Goal: Complete application form: Complete application form

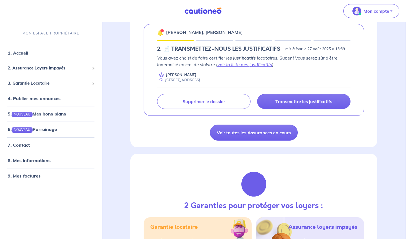
scroll to position [100, 0]
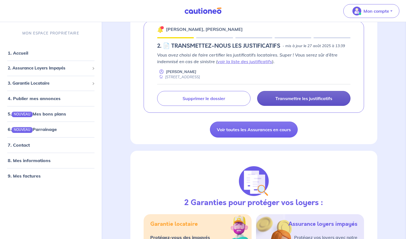
click at [302, 99] on p "Transmettre les justificatifs" at bounding box center [303, 99] width 57 height 6
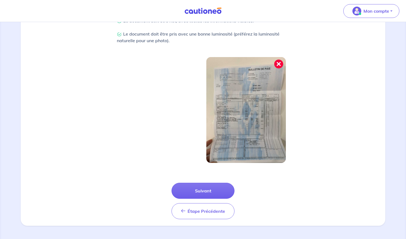
scroll to position [156, 0]
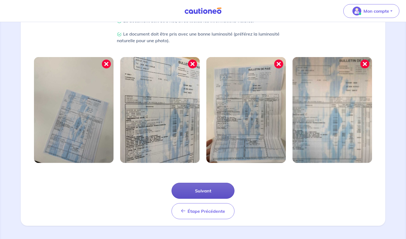
click at [211, 190] on button "Suivant" at bounding box center [202, 191] width 63 height 16
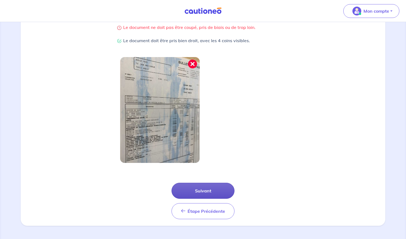
scroll to position [129, 0]
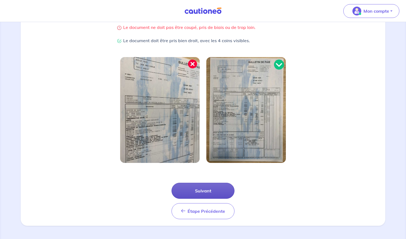
click at [224, 192] on button "Suivant" at bounding box center [202, 191] width 63 height 16
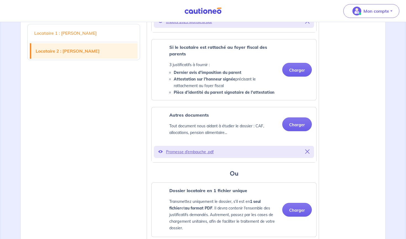
scroll to position [960, 0]
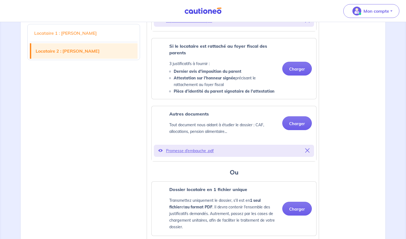
click at [308, 153] on icon at bounding box center [307, 151] width 4 height 4
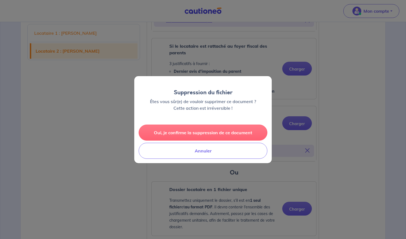
click at [190, 131] on button "Oui, je confirme la suppression de ce document" at bounding box center [203, 133] width 129 height 16
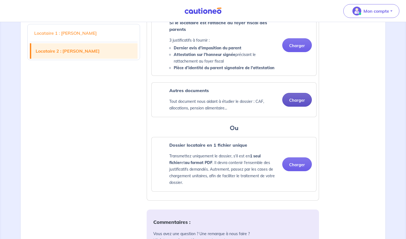
scroll to position [984, 0]
click at [298, 107] on button "Charger" at bounding box center [297, 100] width 30 height 14
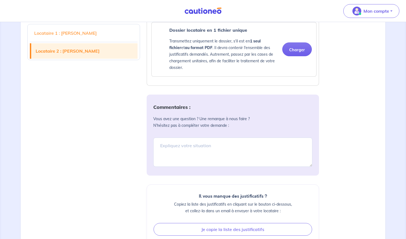
scroll to position [1121, 0]
drag, startPoint x: 182, startPoint y: 158, endPoint x: 191, endPoint y: 160, distance: 9.3
click at [182, 158] on textarea at bounding box center [232, 151] width 159 height 29
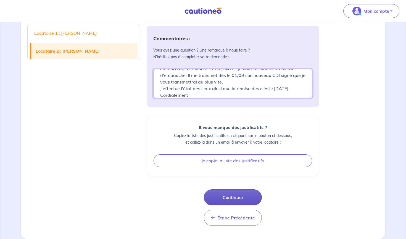
scroll to position [1202, 0]
type textarea "[PERSON_NAME] termine sa carrière militaire et commence un nouvel emploi d'agen…"
click at [235, 196] on button "Continuer" at bounding box center [233, 198] width 58 height 16
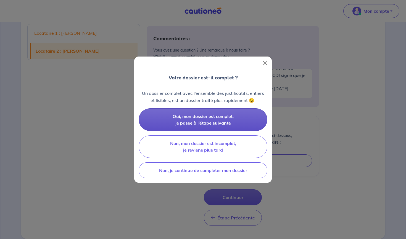
click at [204, 117] on span "Oui, mon dossier est complet, je passe à l’étape suivante" at bounding box center [203, 120] width 61 height 12
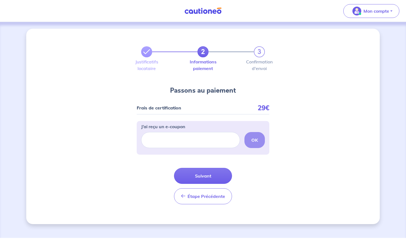
click at [210, 178] on button "Suivant" at bounding box center [203, 176] width 58 height 16
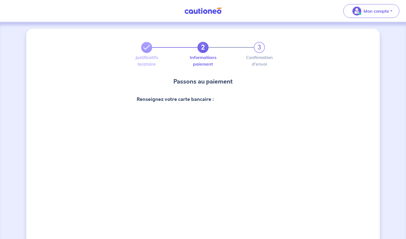
scroll to position [180, 0]
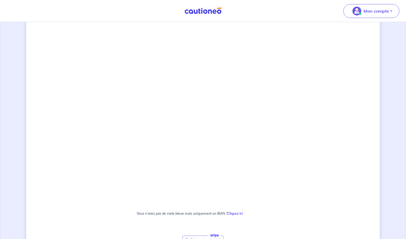
click at [338, 139] on div "2 3 Justificatifs locataire Informations paiement Confirmation d'envoi Passons …" at bounding box center [202, 90] width 353 height 483
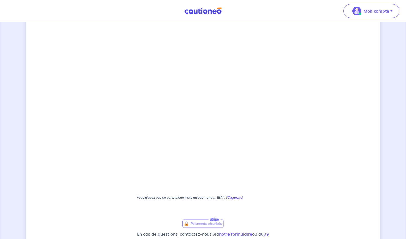
scroll to position [197, 0]
click at [288, 153] on div "2 3 Justificatifs locataire Informations paiement Confirmation d'envoi Passons …" at bounding box center [202, 73] width 353 height 483
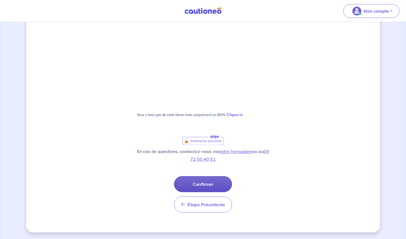
scroll to position [279, 0]
click at [201, 184] on button "Confirmer" at bounding box center [203, 184] width 58 height 16
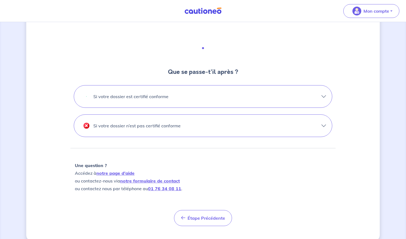
scroll to position [145, 0]
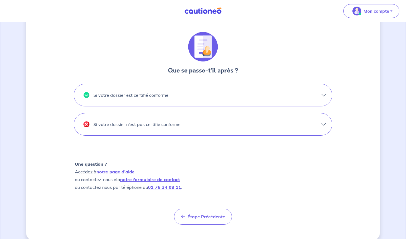
click at [321, 93] on button "Si votre dossier est certifié conforme" at bounding box center [203, 95] width 258 height 22
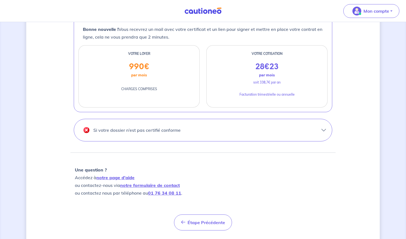
scroll to position [234, 0]
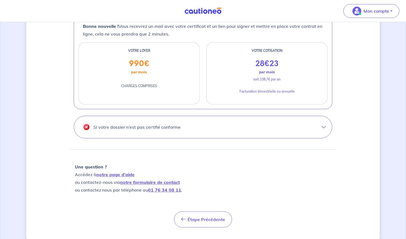
click at [323, 127] on button "Si votre dossier n’est pas certifié conforme" at bounding box center [203, 127] width 258 height 22
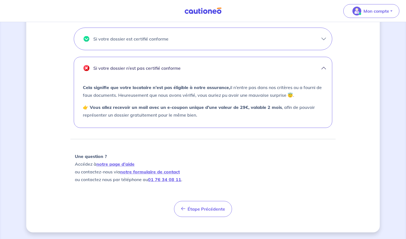
scroll to position [202, 0]
click at [199, 212] on button "Étape Précédente Précédent" at bounding box center [203, 209] width 58 height 16
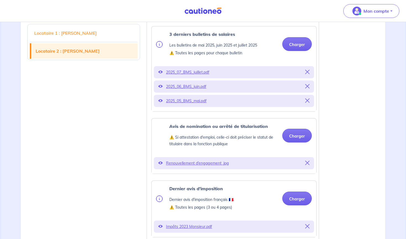
scroll to position [753, 0]
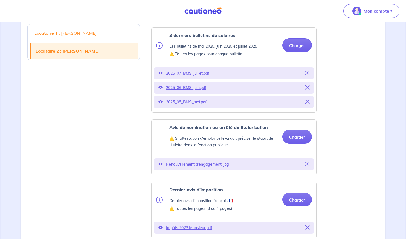
click at [206, 9] on img at bounding box center [202, 10] width 41 height 7
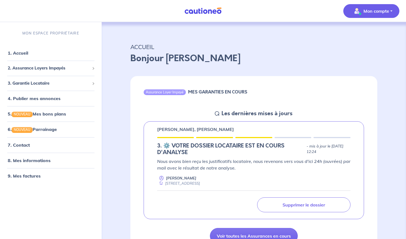
click at [388, 10] on p "Mon compte" at bounding box center [376, 11] width 26 height 7
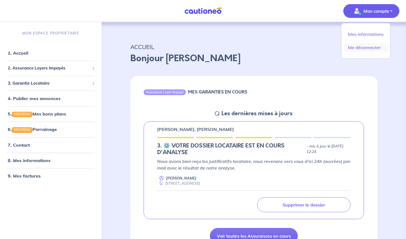
click at [366, 50] on link "Me déconnecter" at bounding box center [365, 47] width 44 height 9
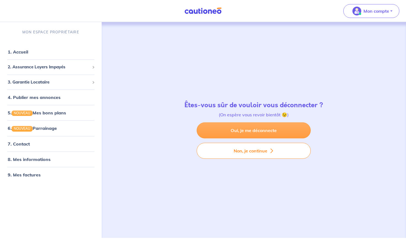
click at [247, 129] on link "Oui, je me déconnecte" at bounding box center [254, 131] width 114 height 16
